Goal: Task Accomplishment & Management: Manage account settings

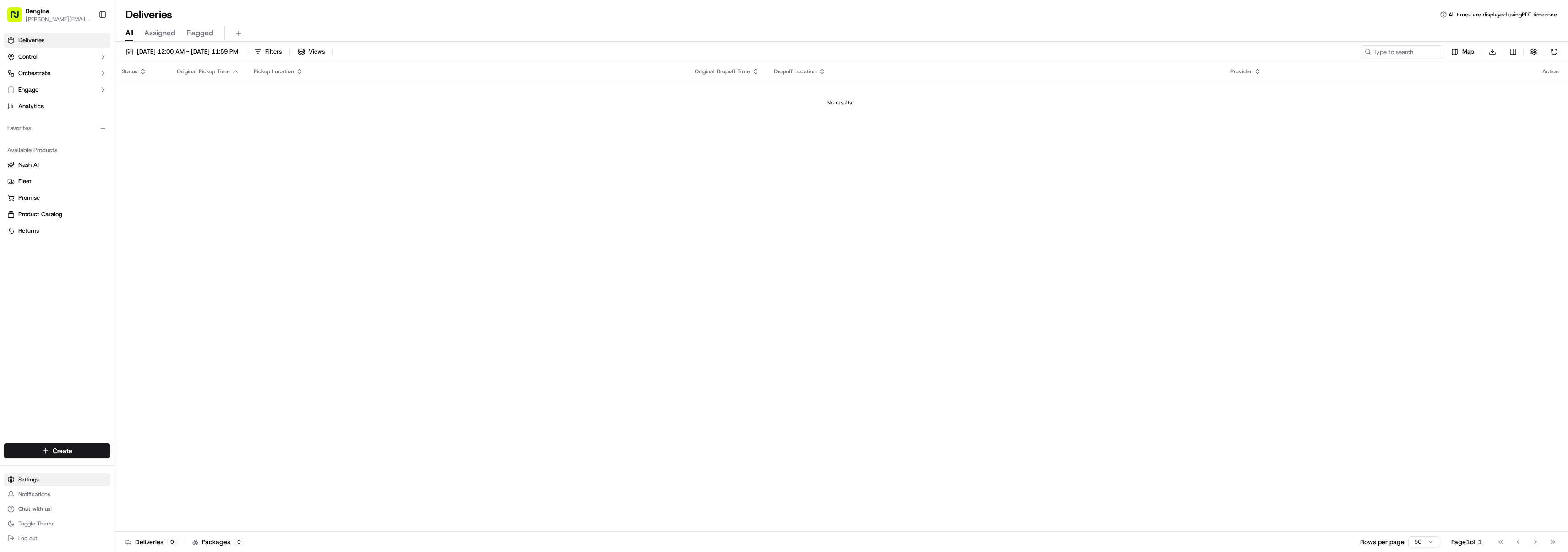
click at [27, 481] on html "[PERSON_NAME] [PERSON_NAME][EMAIL_ADDRESS][DOMAIN_NAME] Toggle Sidebar Deliveri…" at bounding box center [784, 276] width 1568 height 552
click at [128, 382] on link "Organization" at bounding box center [166, 381] width 102 height 14
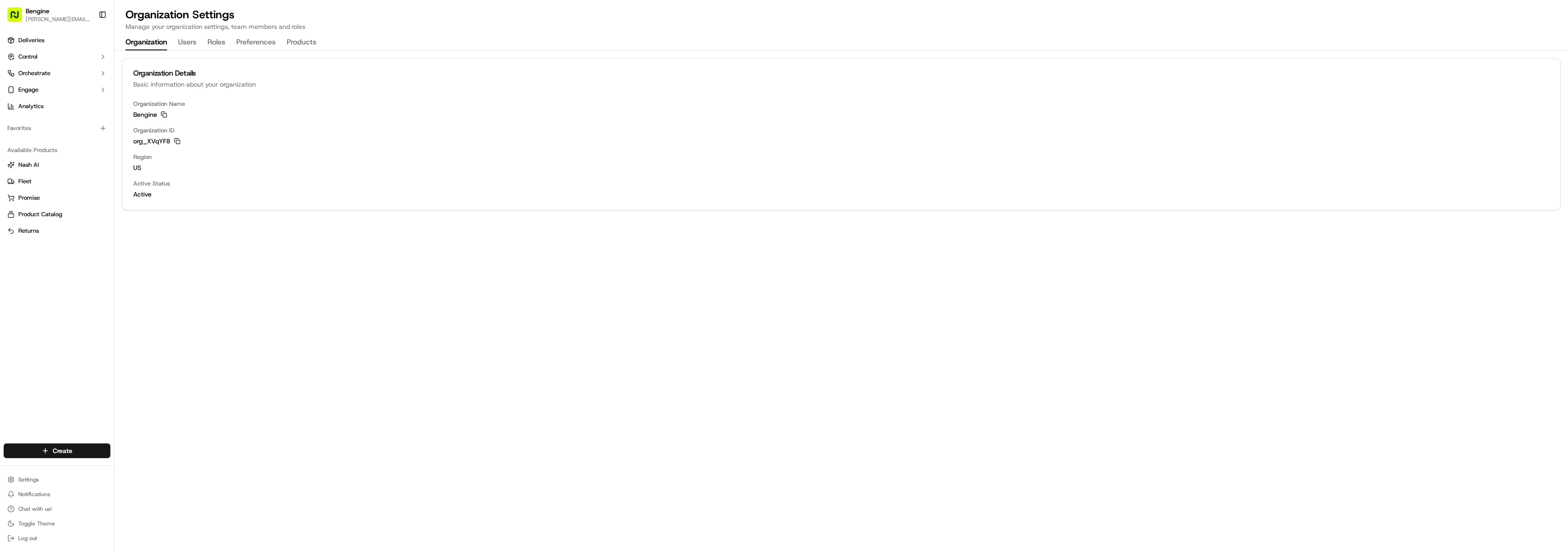
click at [192, 40] on button "Users" at bounding box center [187, 43] width 18 height 16
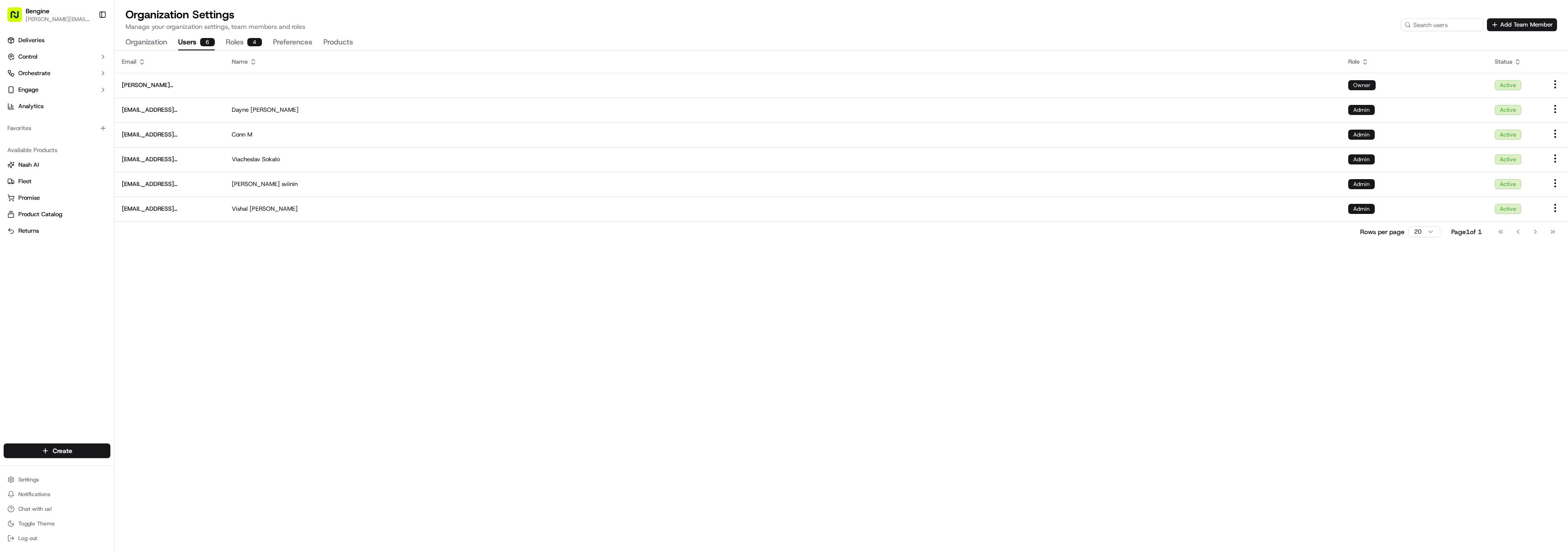
click at [212, 43] on div "6" at bounding box center [208, 42] width 15 height 9
click at [1556, 206] on html "[PERSON_NAME] [PERSON_NAME][EMAIL_ADDRESS][DOMAIN_NAME] Toggle Sidebar Deliveri…" at bounding box center [784, 276] width 1568 height 552
click at [1532, 228] on div "Edit" at bounding box center [1538, 224] width 54 height 14
click at [239, 43] on button "Roles 4" at bounding box center [243, 43] width 36 height 16
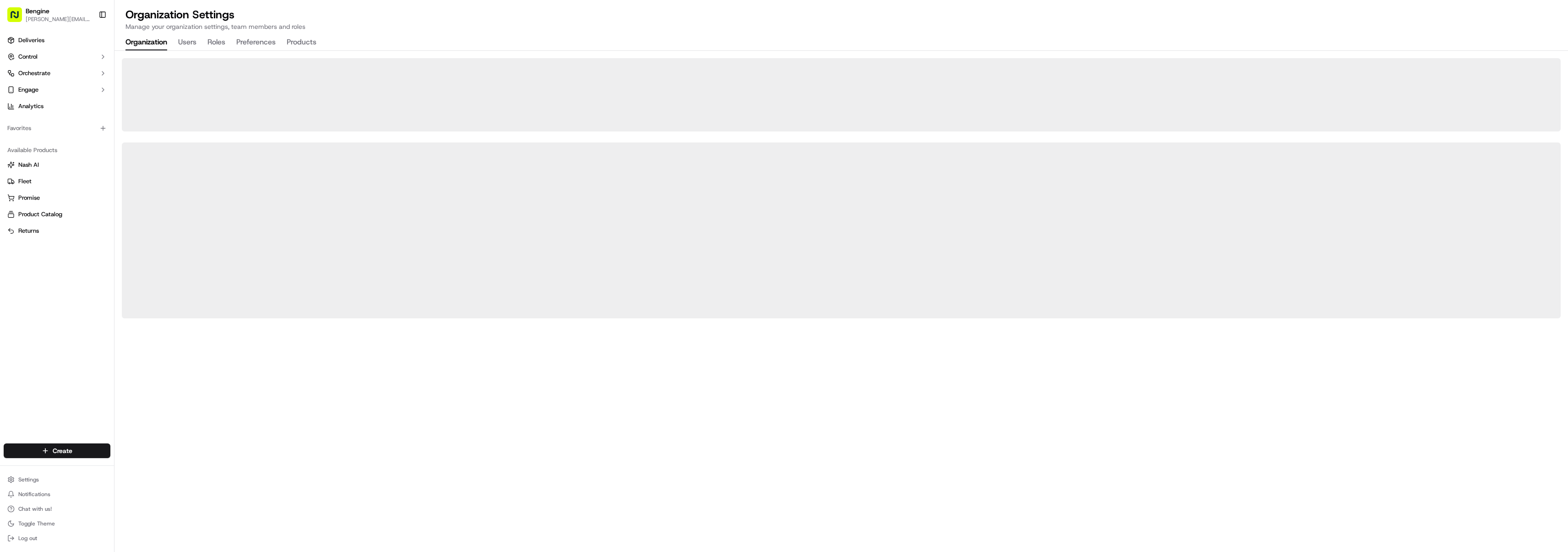
click at [161, 40] on button "Organization" at bounding box center [146, 43] width 41 height 16
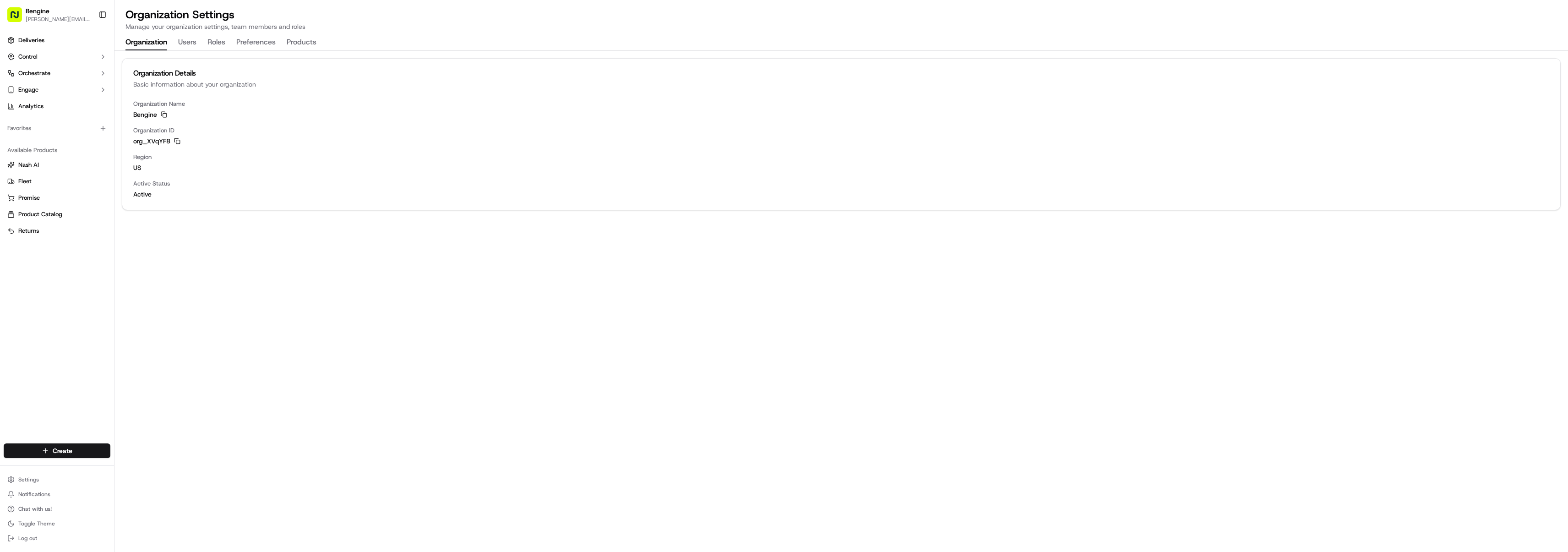
click at [184, 41] on button "Users" at bounding box center [187, 43] width 18 height 16
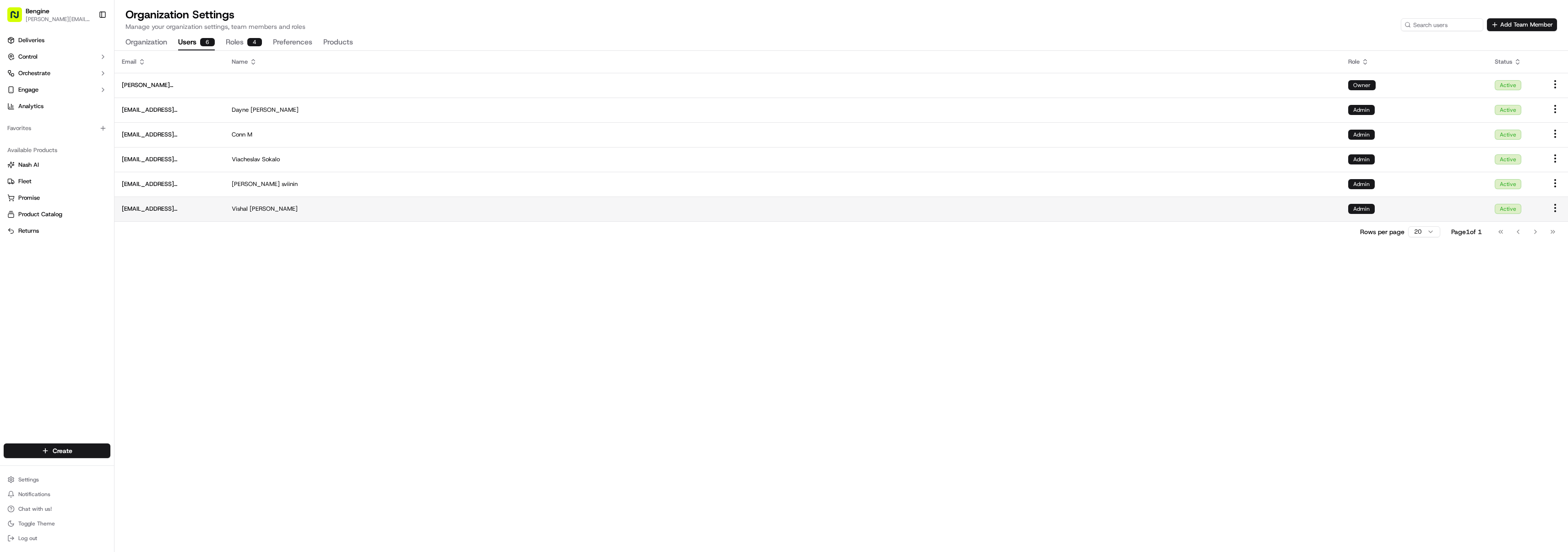
click at [163, 210] on span "[EMAIL_ADDRESS][DOMAIN_NAME]" at bounding box center [169, 209] width 95 height 9
click at [162, 178] on td "[EMAIL_ADDRESS][DOMAIN_NAME]" at bounding box center [169, 184] width 110 height 25
click at [166, 139] on td "[EMAIL_ADDRESS][DOMAIN_NAME]" at bounding box center [169, 135] width 110 height 25
